Goal: Find specific page/section: Find specific page/section

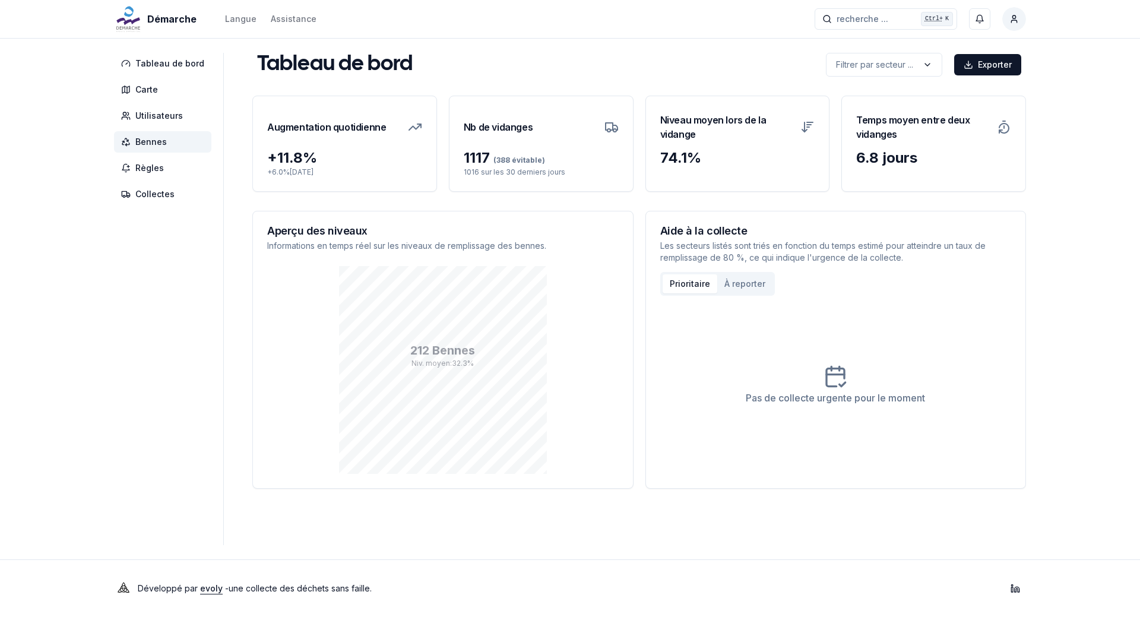
click at [160, 134] on span "[PERSON_NAME]" at bounding box center [162, 141] width 97 height 21
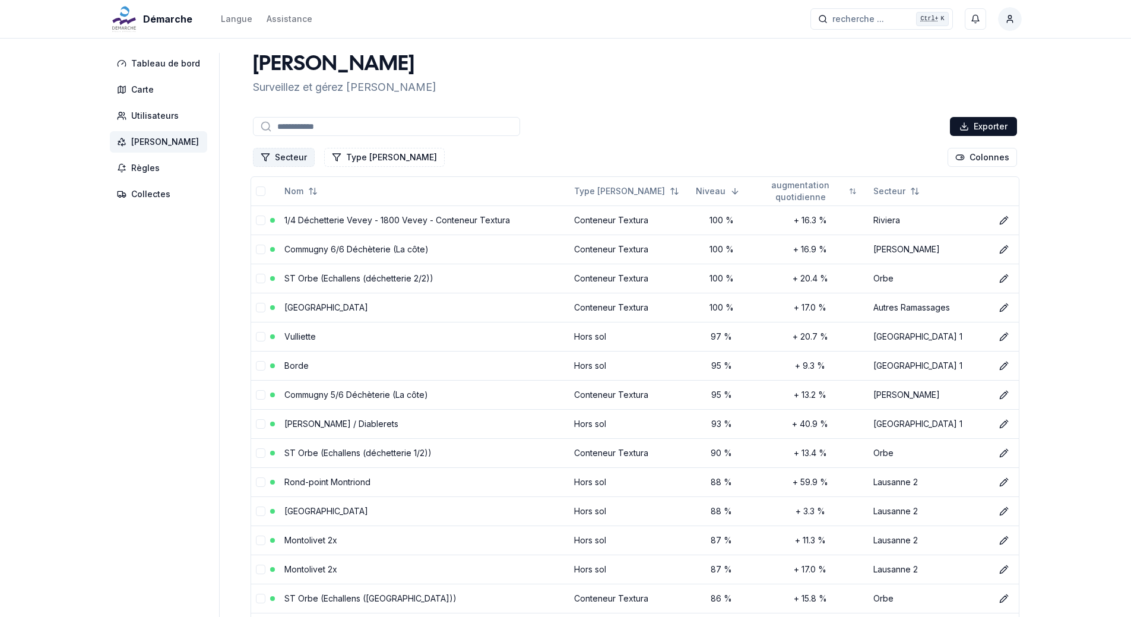
click at [286, 156] on button "Secteur" at bounding box center [284, 157] width 62 height 19
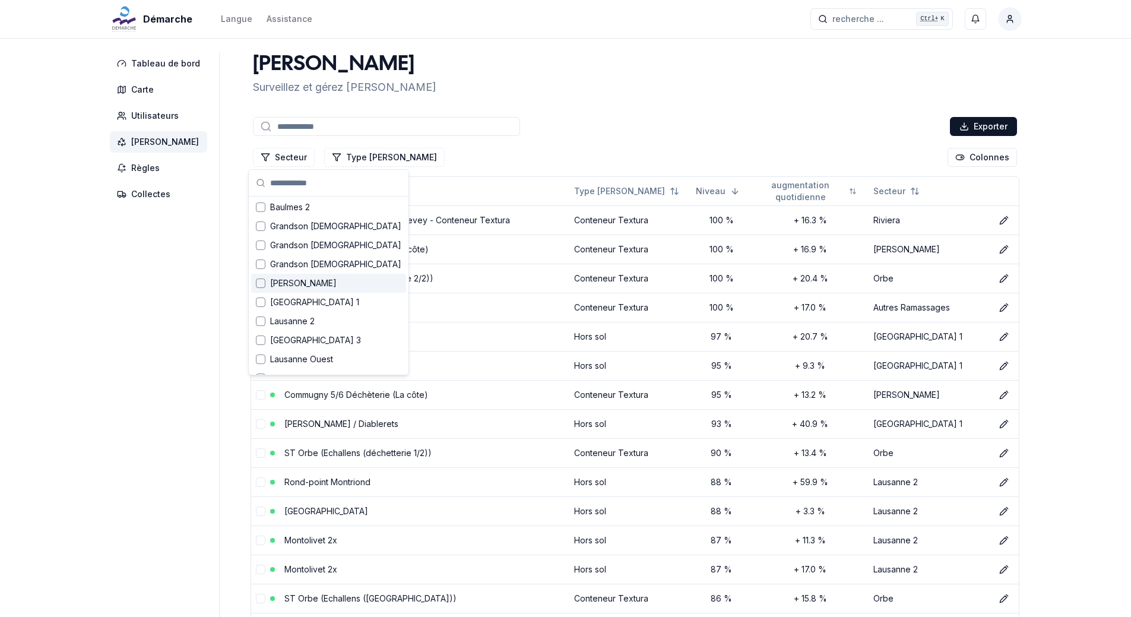
scroll to position [59, 0]
click at [259, 281] on div "Suggestions" at bounding box center [260, 281] width 9 height 9
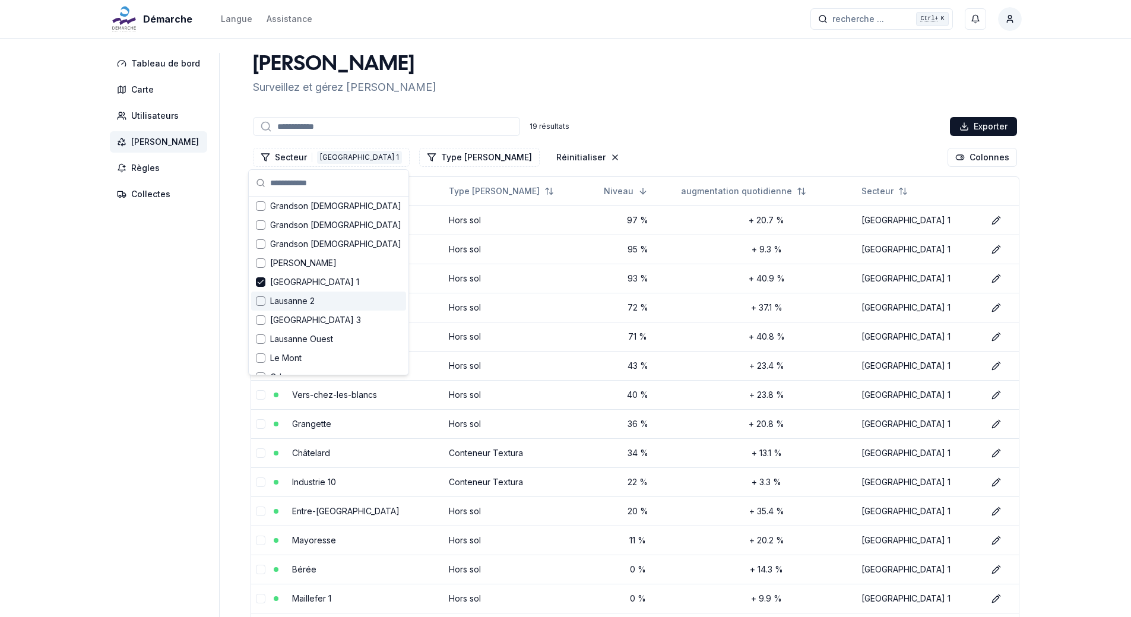
click at [259, 300] on div "Suggestions" at bounding box center [260, 300] width 9 height 9
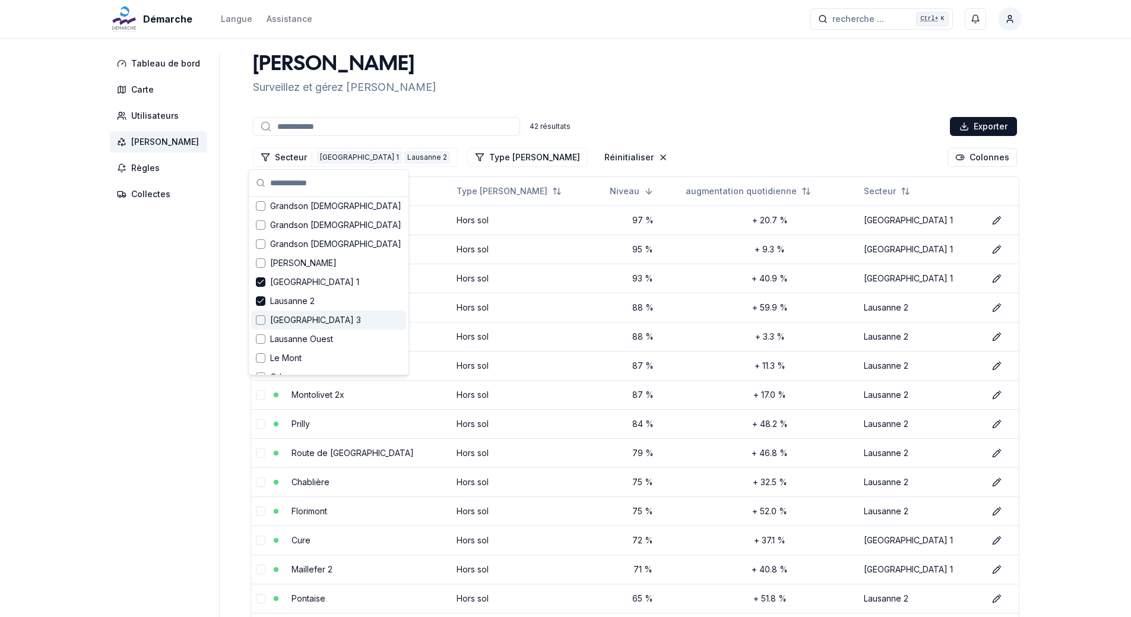
click at [263, 319] on div "Suggestions" at bounding box center [260, 319] width 9 height 9
click at [505, 75] on div "[PERSON_NAME] et [PERSON_NAME] [PERSON_NAME]" at bounding box center [635, 74] width 774 height 43
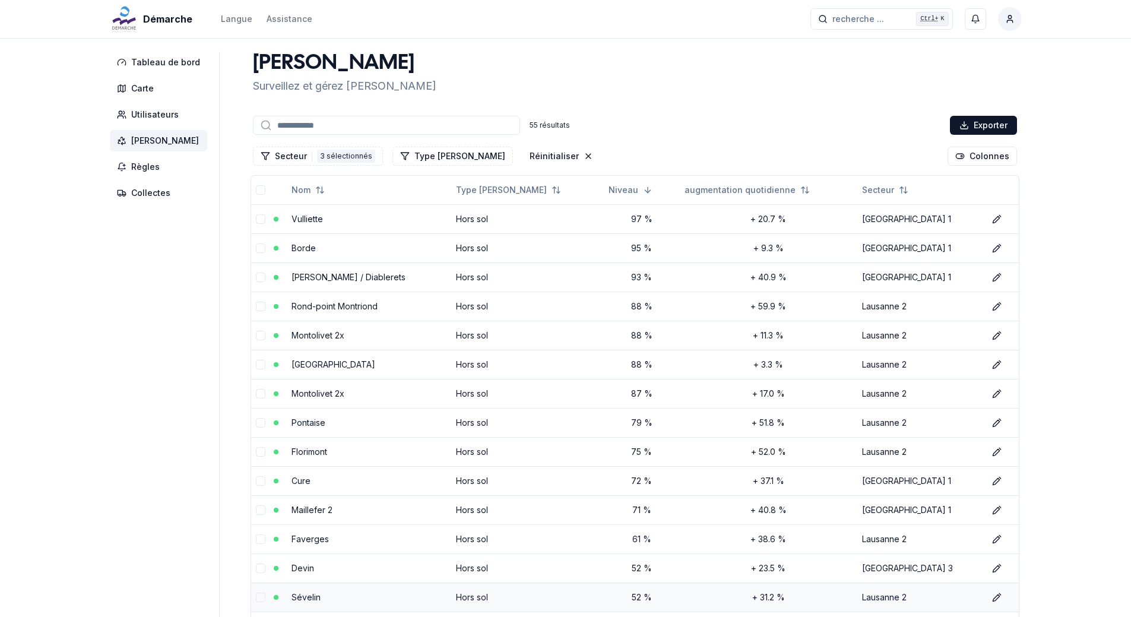
scroll to position [0, 0]
